Goal: Transaction & Acquisition: Purchase product/service

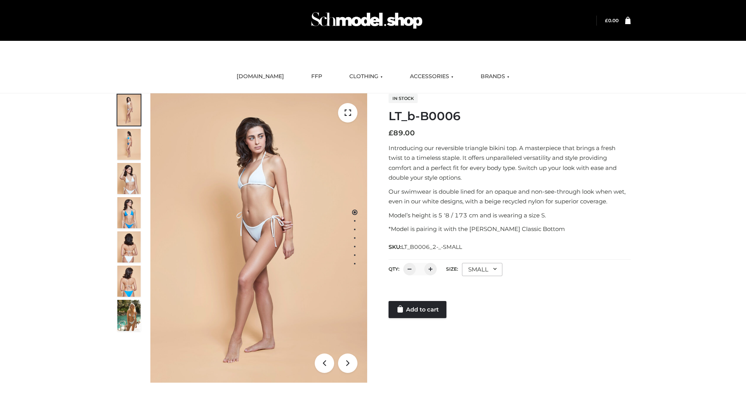
click at [418, 309] on link "Add to cart" at bounding box center [418, 309] width 58 height 17
